Goal: Book appointment/travel/reservation

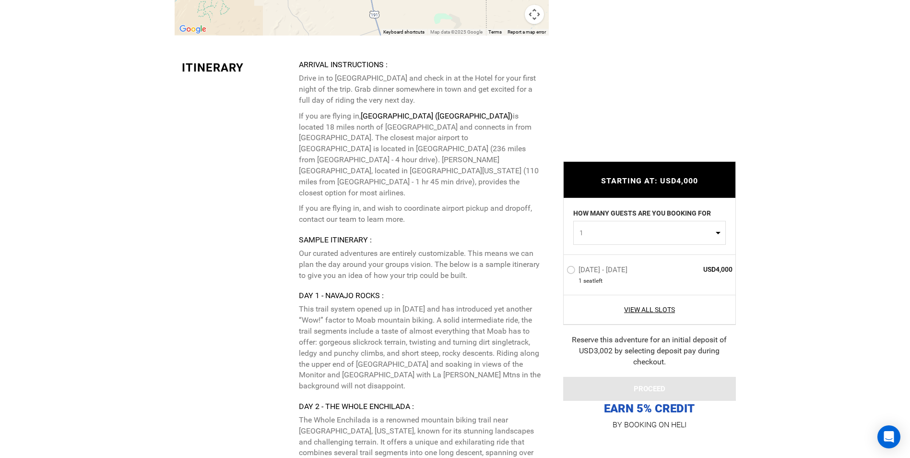
scroll to position [1727, 0]
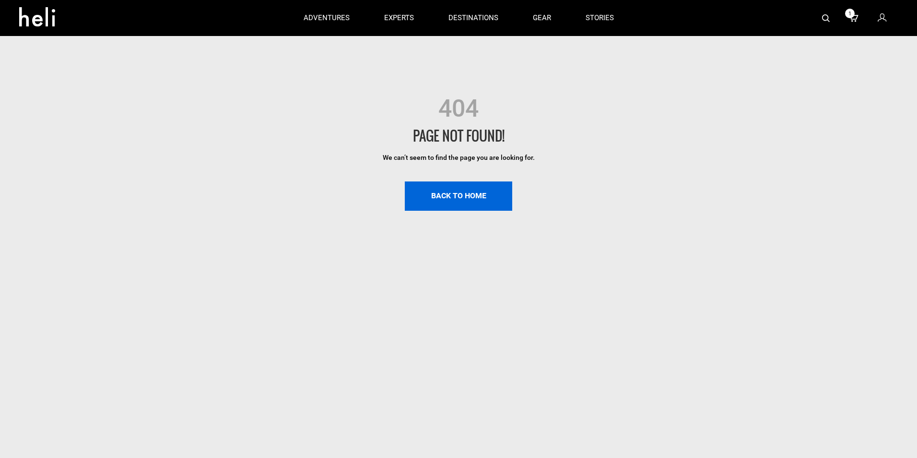
click at [464, 189] on link "BACK TO HOME" at bounding box center [458, 195] width 107 height 29
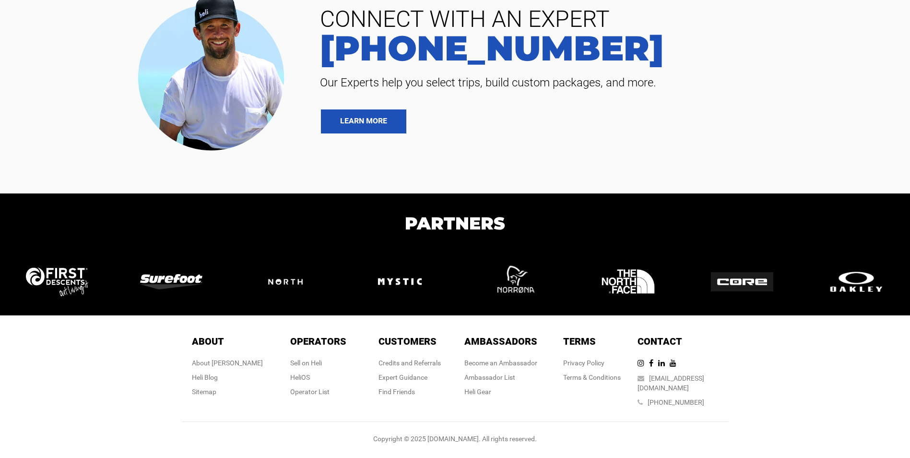
scroll to position [1727, 0]
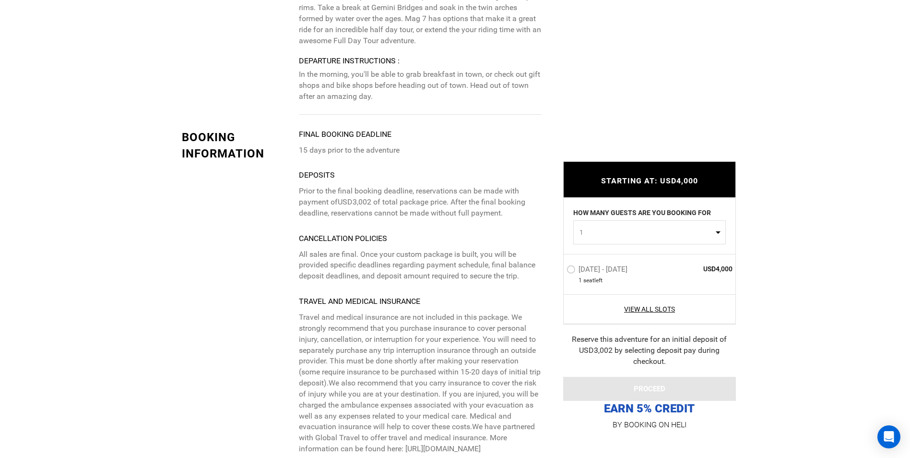
scroll to position [2111, 0]
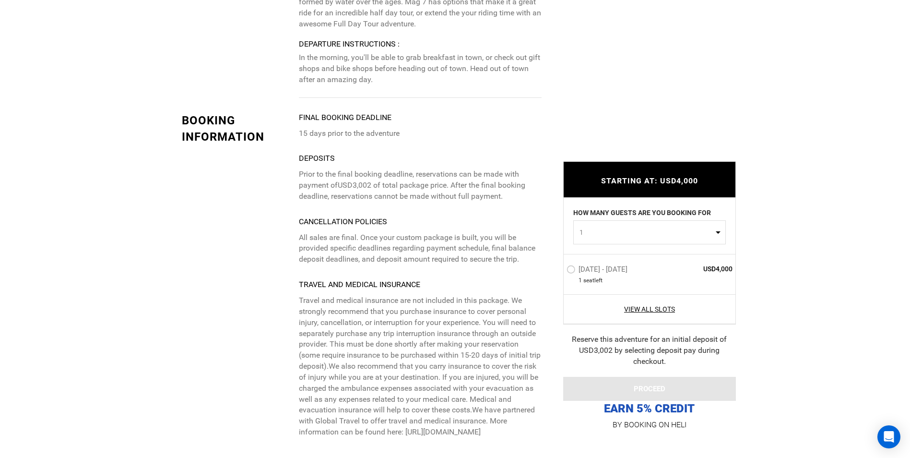
click at [571, 270] on label "[DATE] - [DATE]" at bounding box center [598, 271] width 63 height 12
click at [560, 270] on input "[DATE] - [DATE]" at bounding box center [560, 273] width 0 height 21
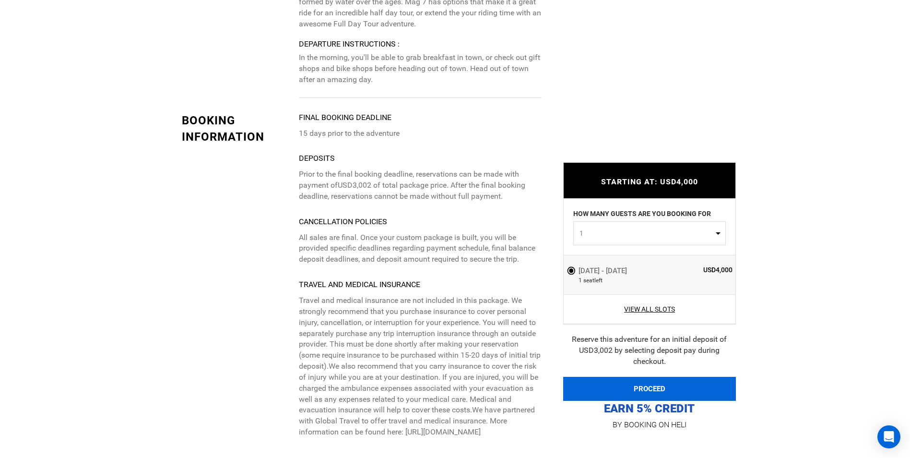
click at [632, 388] on button "PROCEED" at bounding box center [649, 389] width 173 height 24
